Goal: Check status

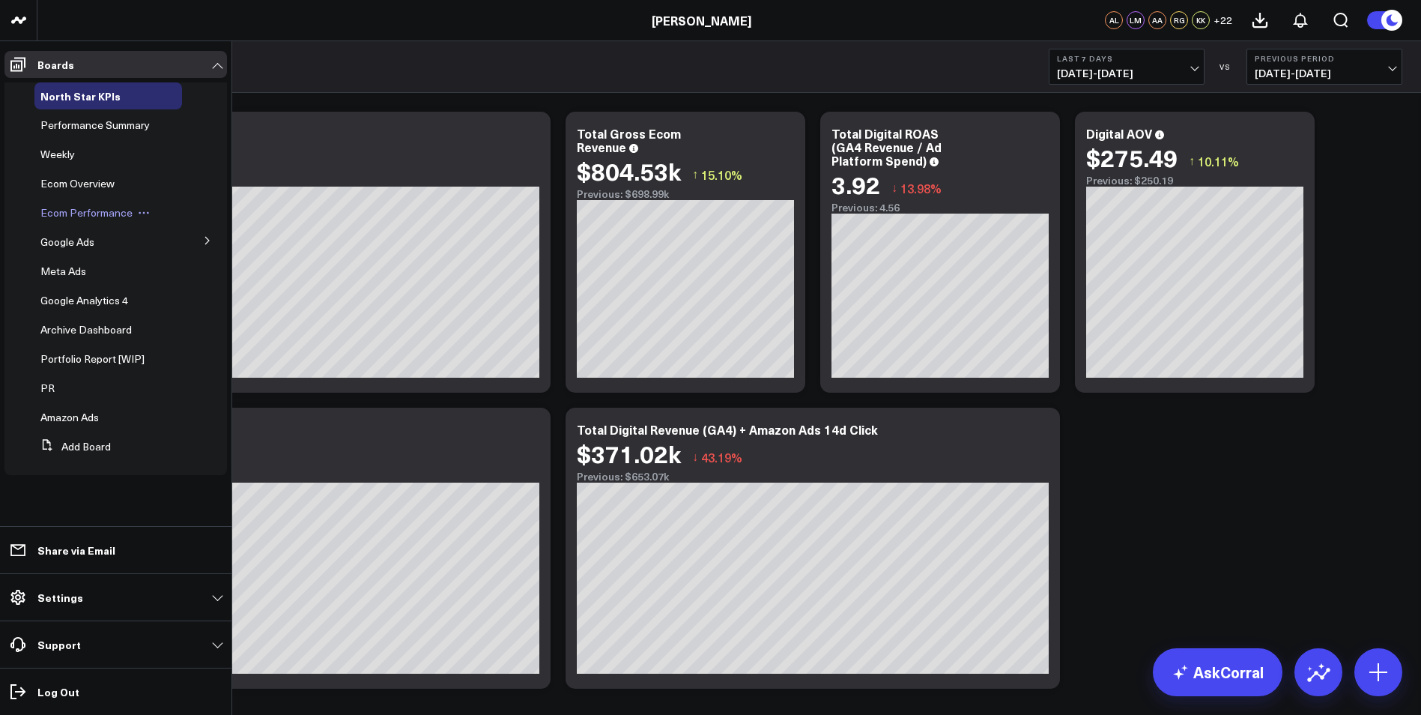
click at [95, 210] on span "Ecom Performance" at bounding box center [86, 212] width 92 height 14
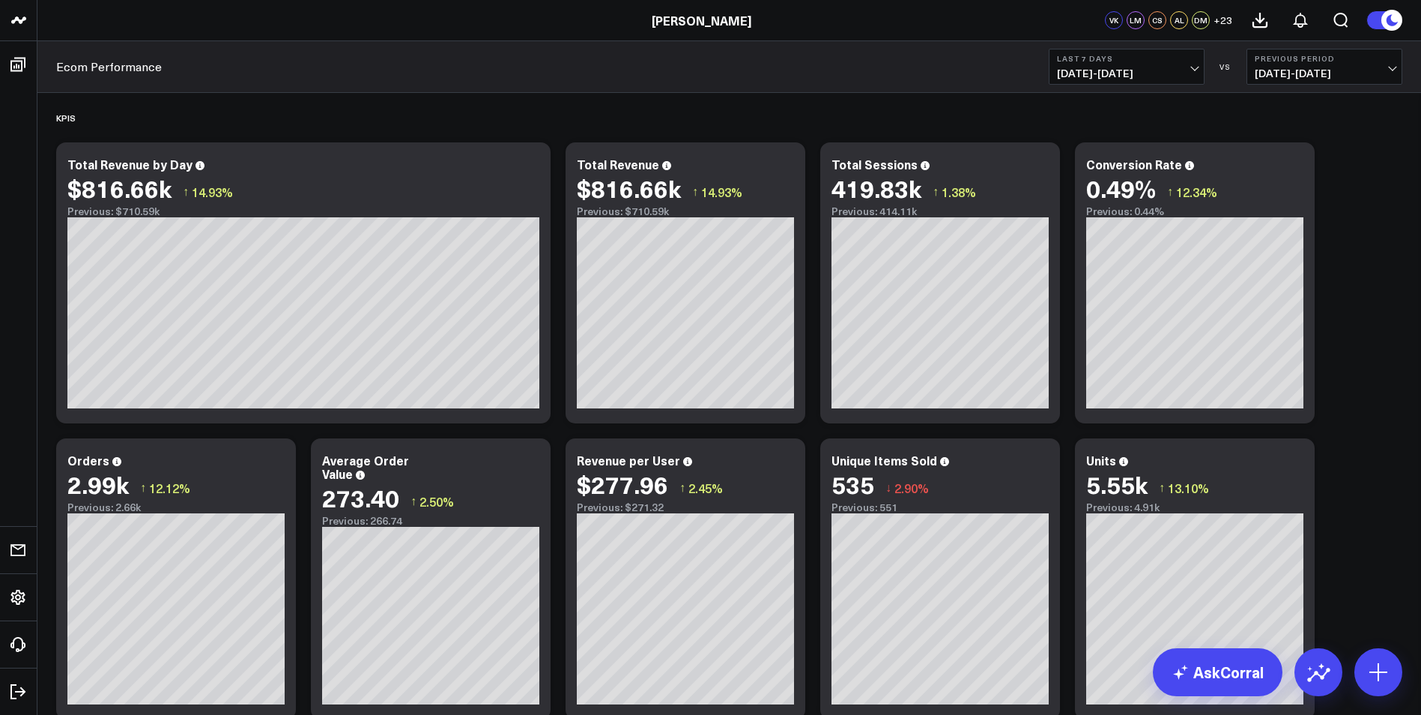
click at [1379, 66] on button "Previous Period [DATE] - [DATE]" at bounding box center [1324, 67] width 156 height 36
click at [1274, 152] on link "YoY" at bounding box center [1324, 157] width 154 height 28
click at [1177, 69] on span "[DATE] - [DATE]" at bounding box center [1126, 73] width 139 height 12
